Goal: Task Accomplishment & Management: Manage account settings

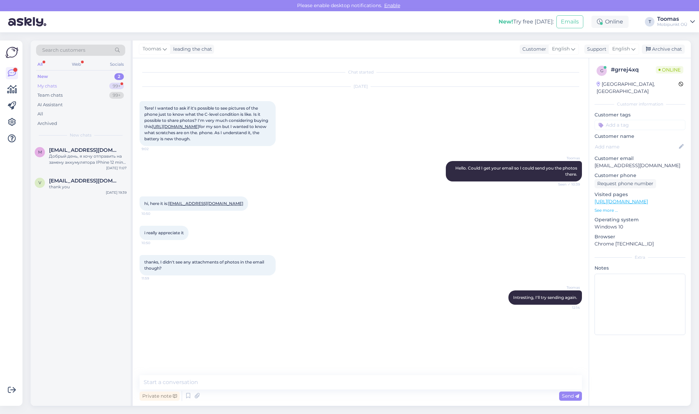
click at [122, 85] on div "99+" at bounding box center [116, 86] width 15 height 7
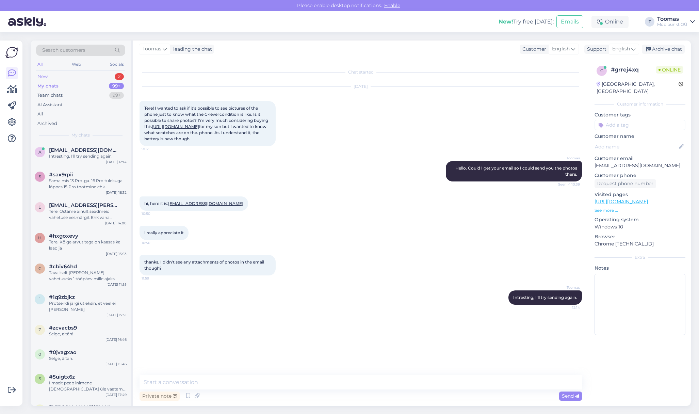
click at [59, 74] on div "New 2" at bounding box center [80, 77] width 89 height 10
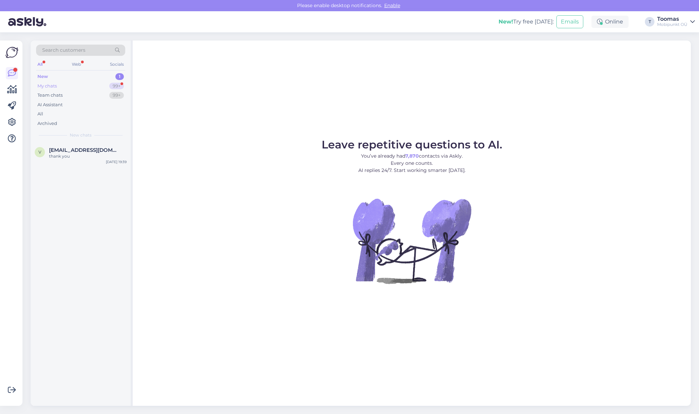
click at [59, 84] on div "My chats 99+" at bounding box center [80, 86] width 89 height 10
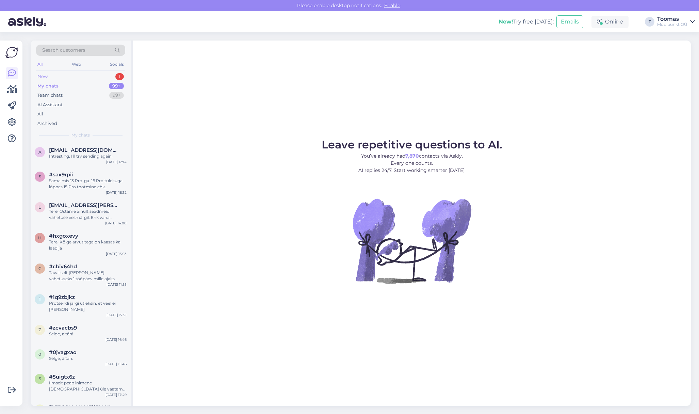
click at [45, 79] on div "New" at bounding box center [42, 76] width 10 height 7
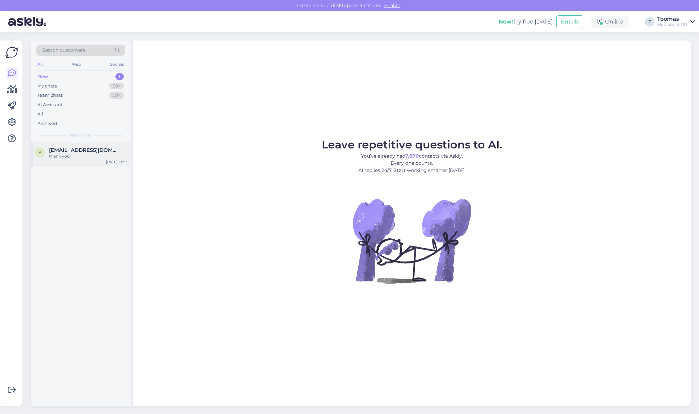
click at [93, 160] on div "v v.pranskus@gmail.com thank you Aug 28 19:39" at bounding box center [81, 154] width 100 height 25
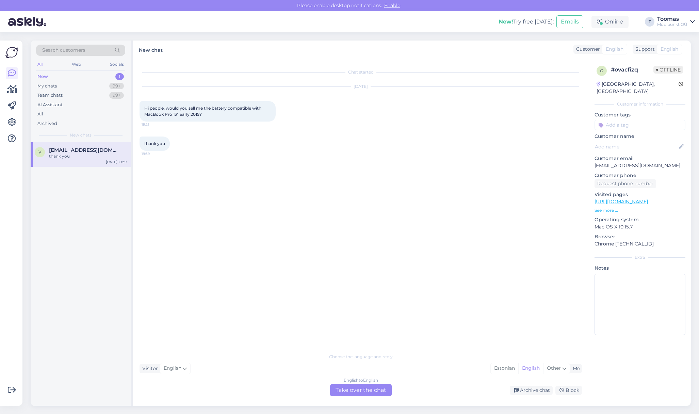
click at [512, 384] on div "English to English Take over the chat Archive chat Block" at bounding box center [361, 390] width 443 height 12
click at [516, 385] on div "English to English Take over the chat Archive chat Block" at bounding box center [361, 390] width 443 height 12
click at [521, 391] on div "Archive chat" at bounding box center [531, 390] width 43 height 9
